Goal: Information Seeking & Learning: Compare options

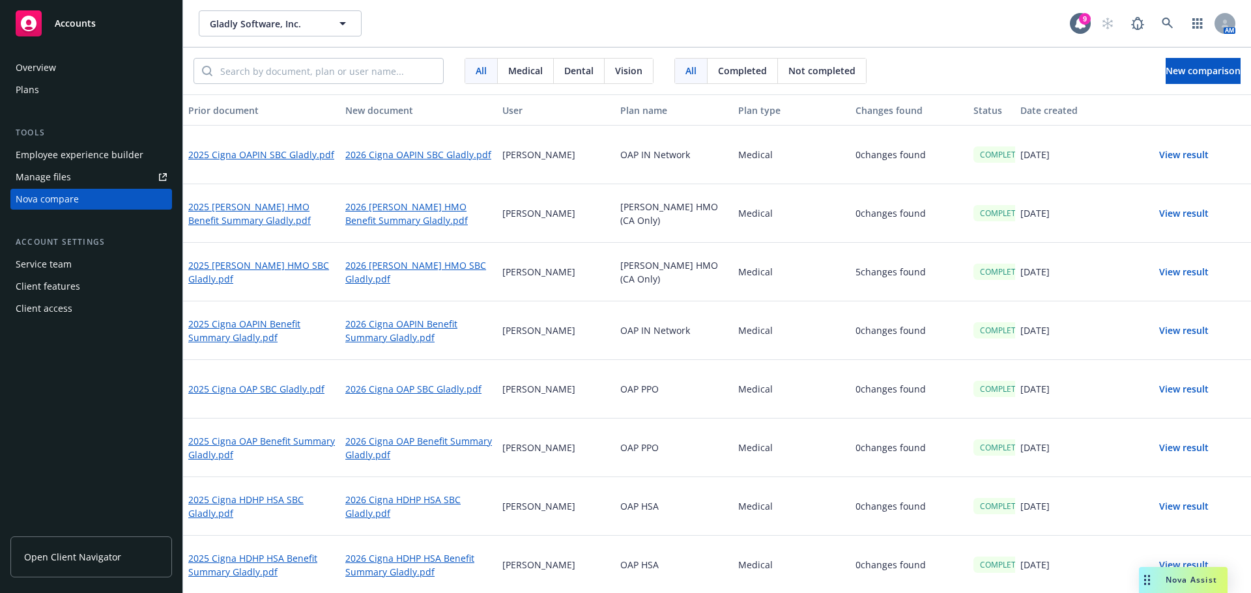
click at [603, 446] on div "[PERSON_NAME]" at bounding box center [556, 448] width 118 height 59
drag, startPoint x: 603, startPoint y: 436, endPoint x: 422, endPoint y: 422, distance: 182.3
click at [603, 436] on div "[PERSON_NAME]" at bounding box center [556, 448] width 118 height 59
drag, startPoint x: 714, startPoint y: 427, endPoint x: 448, endPoint y: 468, distance: 269.7
click at [715, 427] on div "OAP PPO" at bounding box center [674, 448] width 118 height 59
